Goal: Task Accomplishment & Management: Use online tool/utility

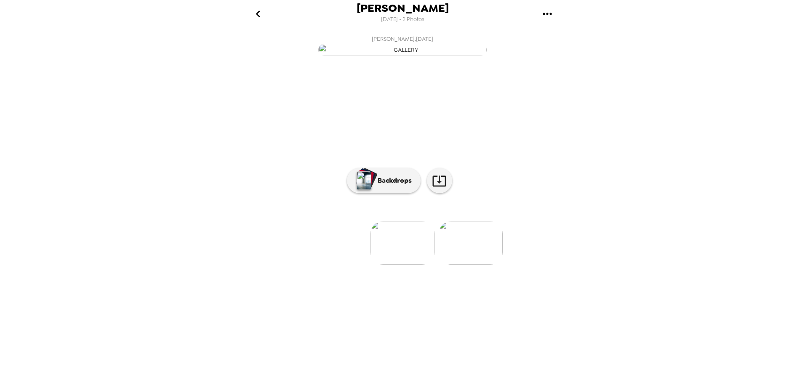
click at [466, 265] on img at bounding box center [471, 243] width 64 height 44
click at [331, 265] on img at bounding box center [335, 243] width 64 height 44
click at [443, 188] on icon at bounding box center [439, 181] width 15 height 15
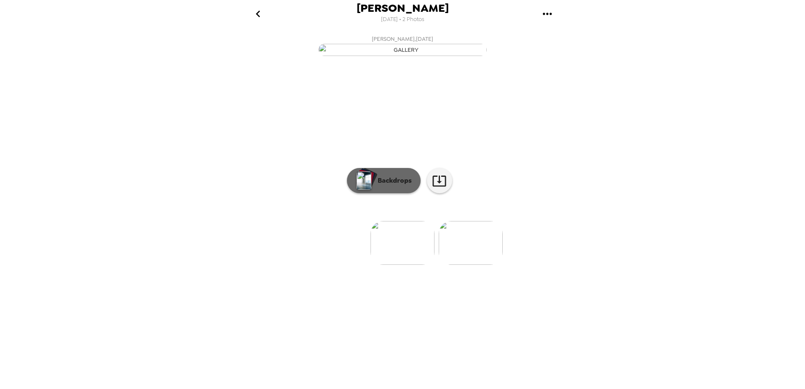
click at [377, 186] on p "Backdrops" at bounding box center [393, 181] width 38 height 10
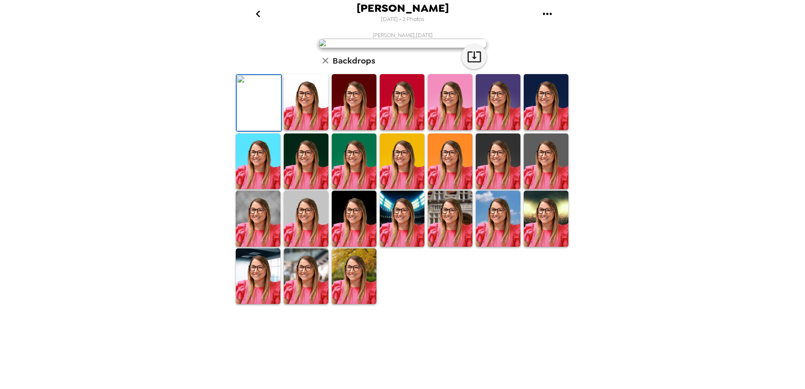
scroll to position [42, 0]
click at [316, 190] on img at bounding box center [306, 162] width 45 height 56
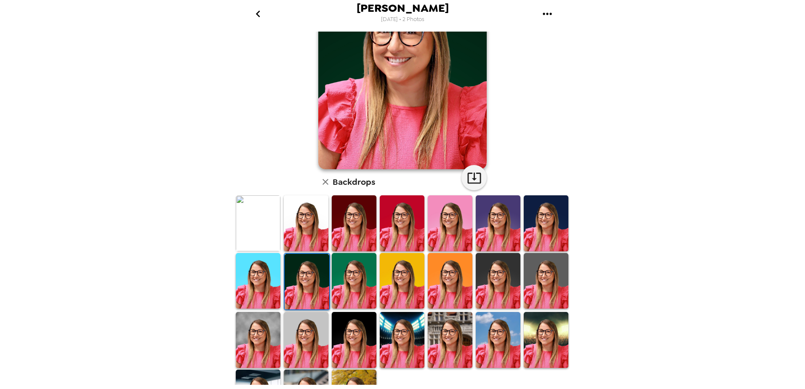
scroll to position [117, 0]
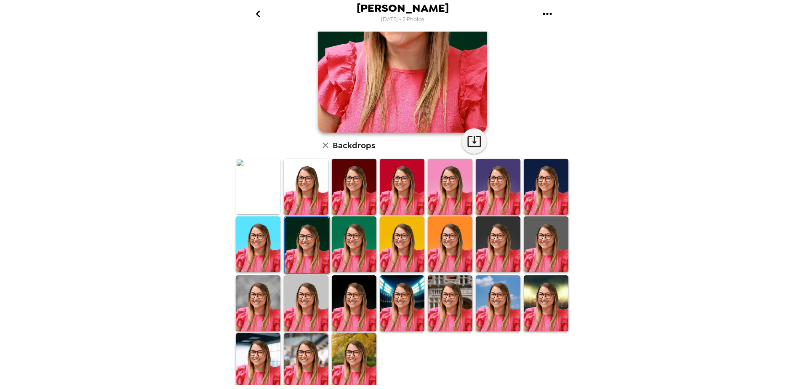
click at [374, 380] on div at bounding box center [354, 361] width 48 height 58
click at [366, 365] on img at bounding box center [354, 361] width 45 height 56
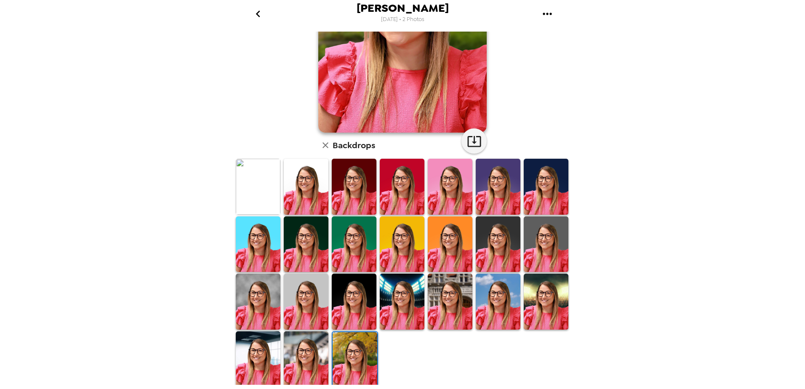
click at [304, 353] on img at bounding box center [306, 359] width 45 height 56
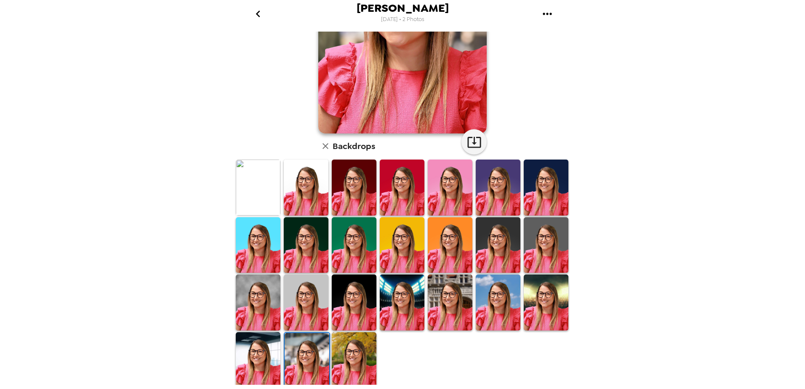
click at [252, 354] on img at bounding box center [258, 360] width 45 height 56
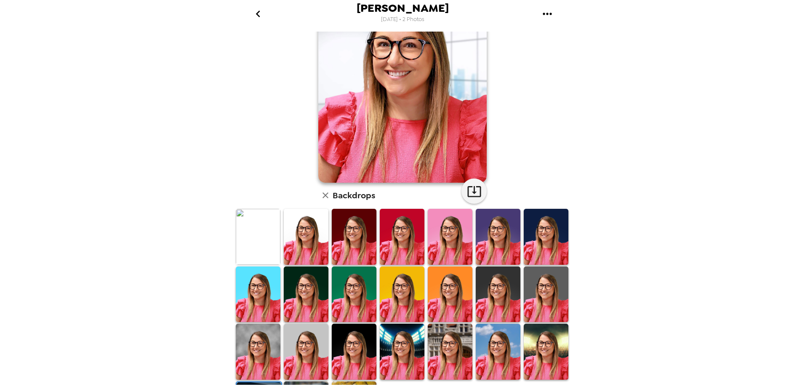
scroll to position [0, 0]
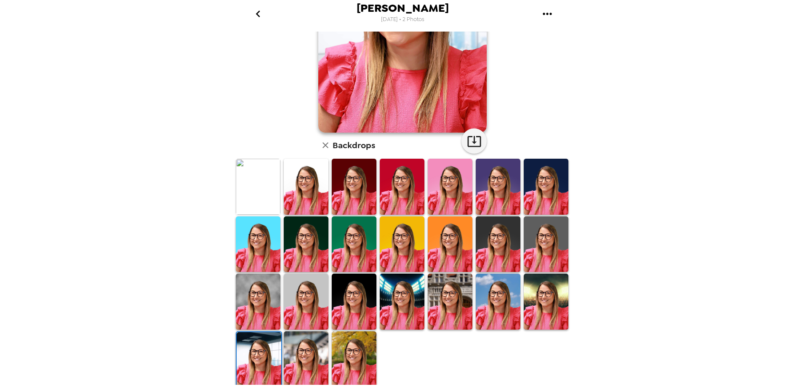
click at [296, 363] on img at bounding box center [306, 359] width 45 height 56
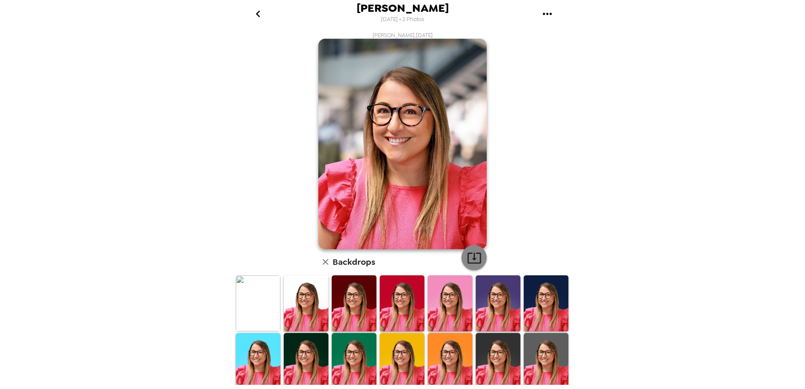
click at [474, 255] on icon "button" at bounding box center [474, 258] width 15 height 15
click at [353, 311] on img at bounding box center [354, 303] width 45 height 56
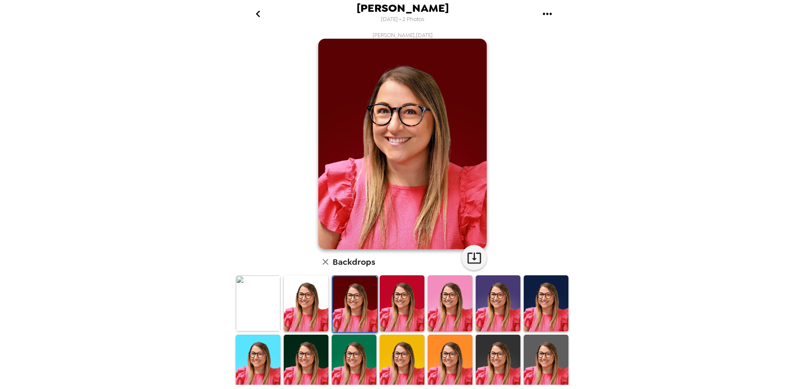
click at [546, 311] on img at bounding box center [546, 303] width 45 height 56
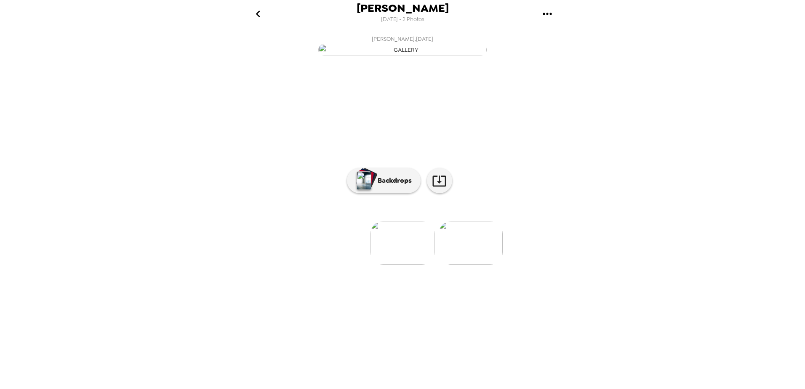
click at [474, 265] on img at bounding box center [471, 243] width 64 height 44
click at [333, 265] on img at bounding box center [335, 243] width 64 height 44
click at [400, 193] on button "Backdrops" at bounding box center [384, 180] width 74 height 25
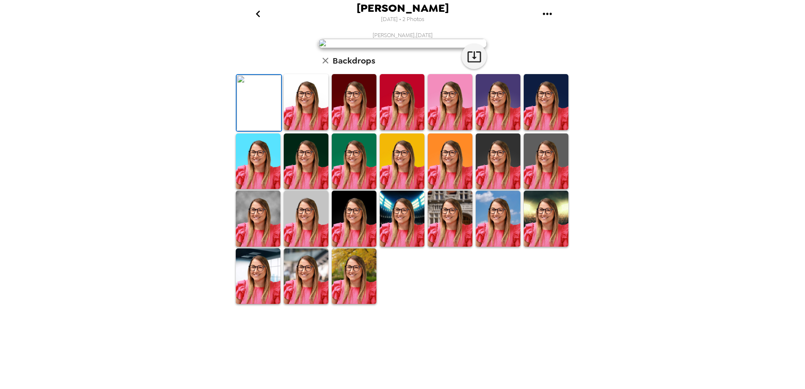
scroll to position [117, 0]
click at [489, 247] on img at bounding box center [498, 219] width 45 height 56
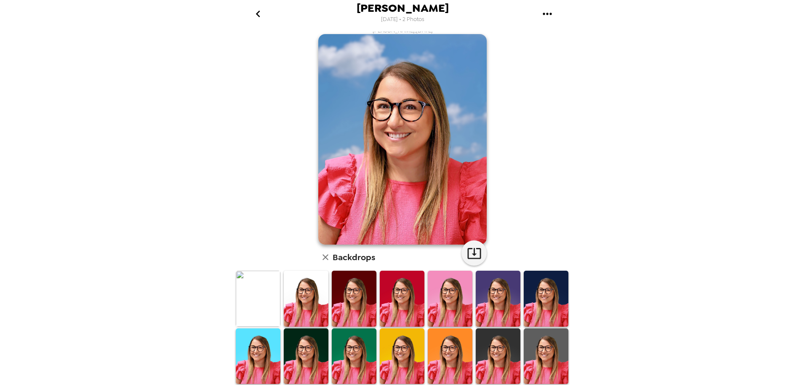
scroll to position [0, 0]
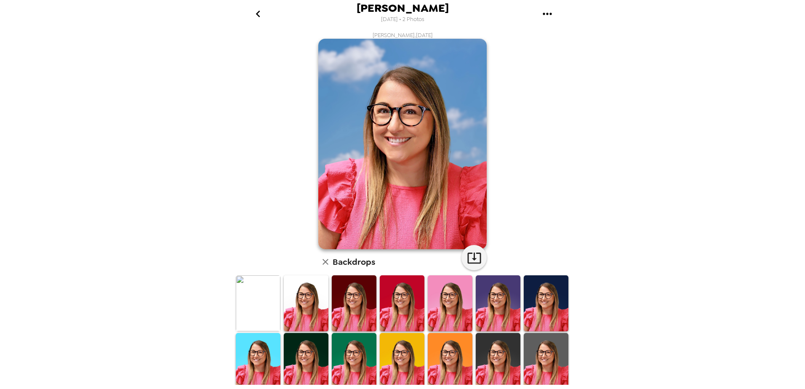
click at [509, 321] on img at bounding box center [498, 303] width 45 height 56
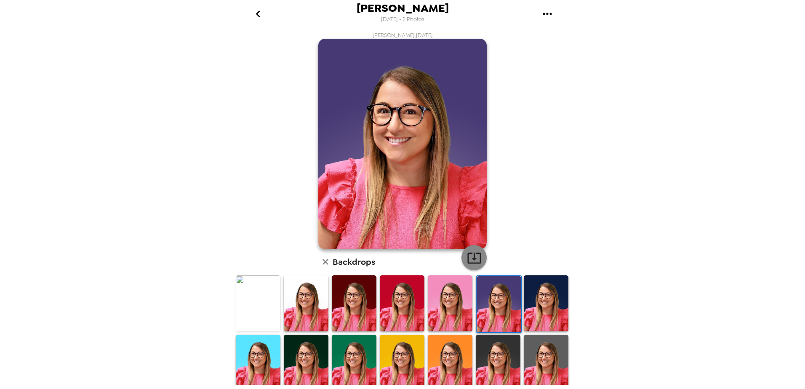
click at [468, 258] on icon "button" at bounding box center [474, 258] width 15 height 15
click at [553, 140] on div "Stephanie Pozoulakis , 09-29-2025 Backdrops" at bounding box center [402, 269] width 337 height 475
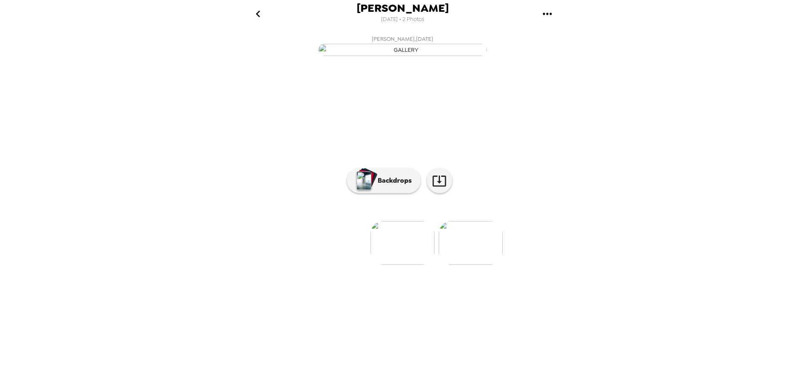
click at [397, 265] on img at bounding box center [403, 243] width 64 height 44
click at [473, 265] on img at bounding box center [471, 243] width 64 height 44
click at [339, 265] on img at bounding box center [335, 243] width 64 height 44
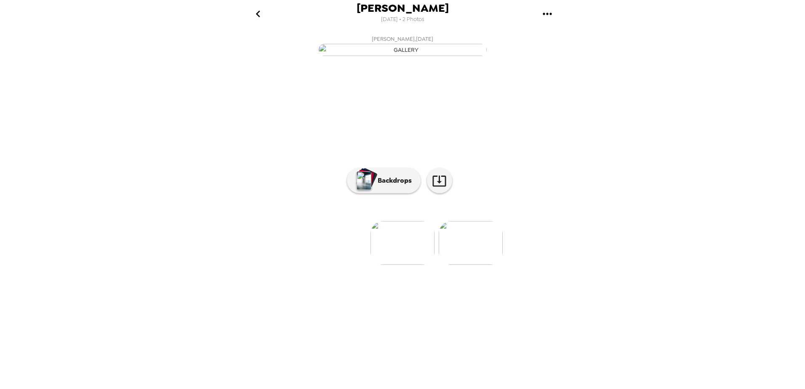
click at [441, 265] on img at bounding box center [471, 243] width 64 height 44
click at [337, 265] on img at bounding box center [335, 243] width 64 height 44
click at [384, 186] on p "Backdrops" at bounding box center [393, 181] width 38 height 10
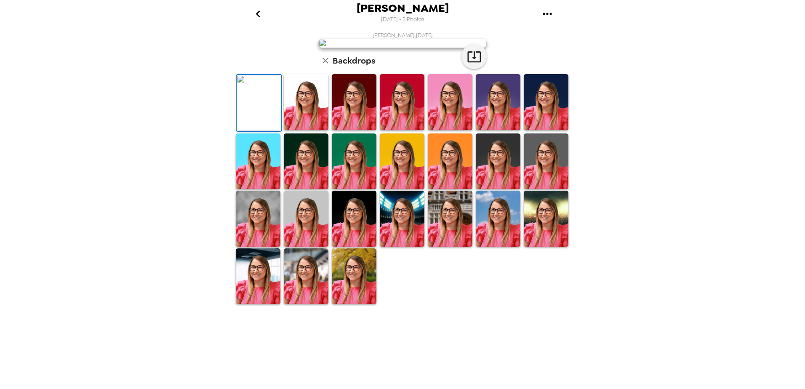
scroll to position [117, 0]
click at [347, 305] on img at bounding box center [354, 277] width 45 height 56
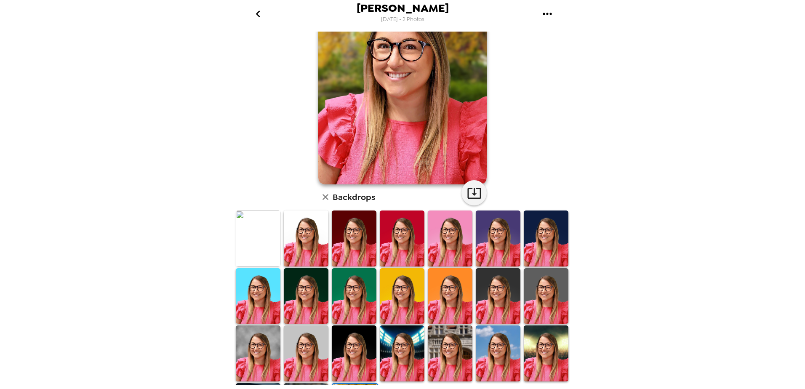
scroll to position [117, 0]
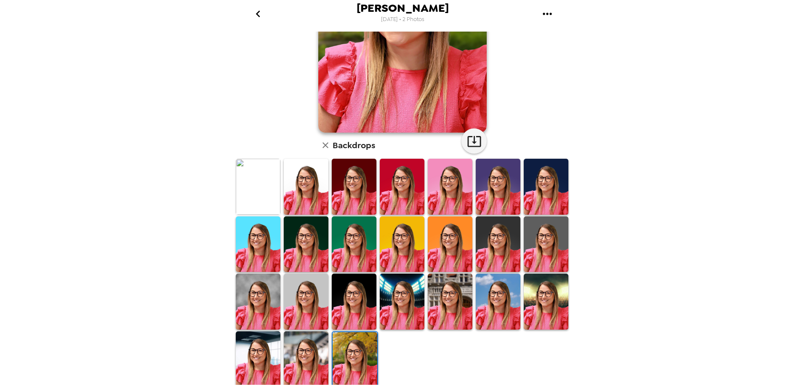
click at [299, 361] on img at bounding box center [306, 359] width 45 height 56
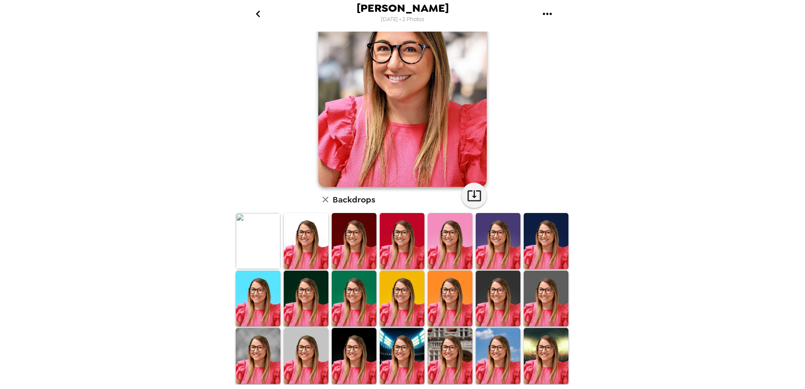
scroll to position [0, 0]
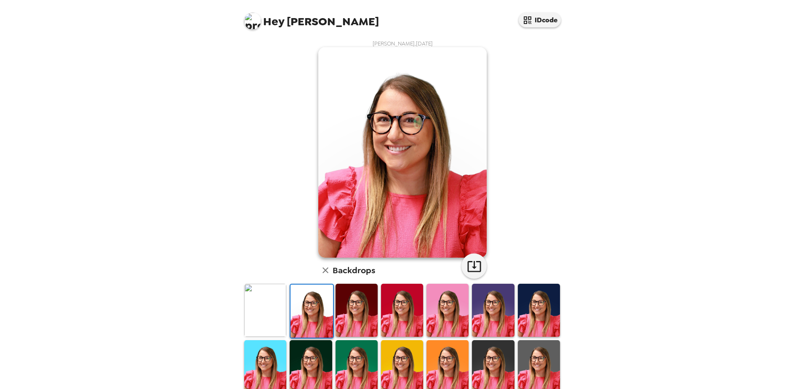
click at [335, 270] on h6 "Backdrops" at bounding box center [354, 270] width 43 height 13
click at [323, 272] on icon "button" at bounding box center [326, 270] width 6 height 6
